Goal: Find contact information: Find contact information

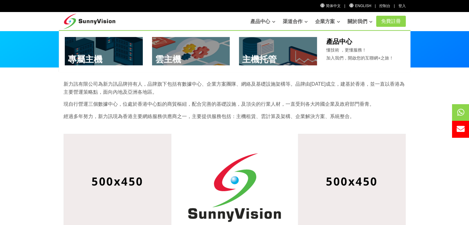
click at [334, 46] on p "懂技術 ，更懂服務！ 加入我們，開啟您的互聯網+之旅！" at bounding box center [365, 54] width 78 height 16
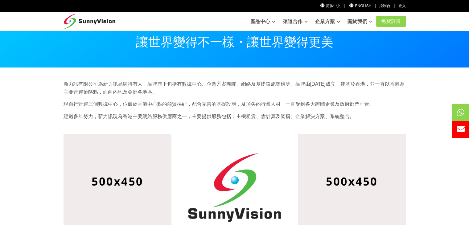
click at [355, 27] on link "關於我們" at bounding box center [359, 21] width 25 height 12
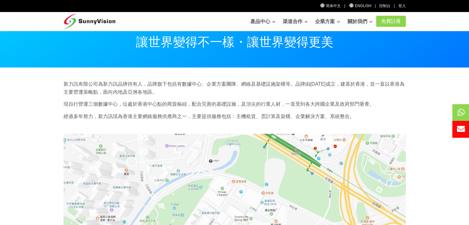
click at [353, 21] on link "關於我們" at bounding box center [359, 21] width 25 height 12
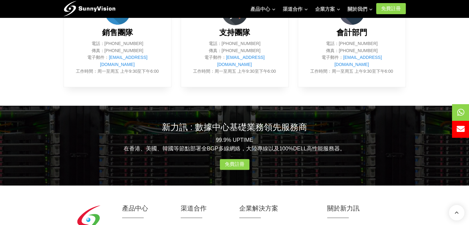
scroll to position [410, 0]
